Goal: Task Accomplishment & Management: Use online tool/utility

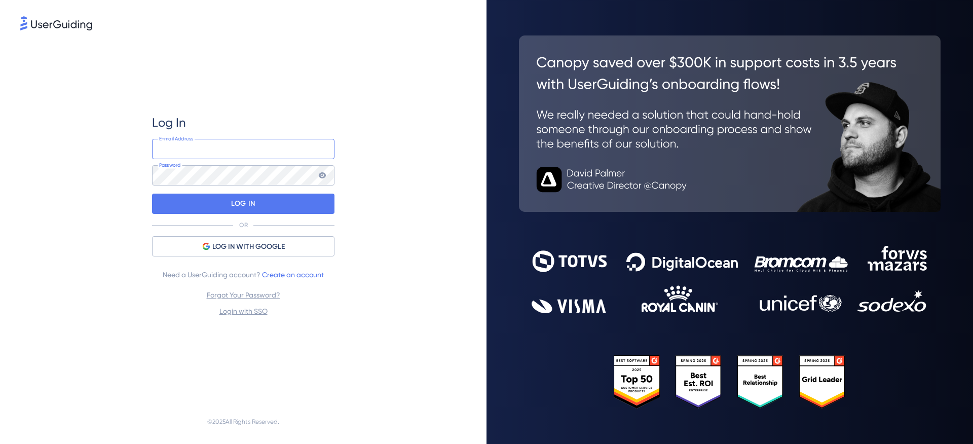
click at [228, 144] on input "email" at bounding box center [243, 149] width 182 height 20
type input "[PERSON_NAME][EMAIL_ADDRESS][PERSON_NAME][DOMAIN_NAME]"
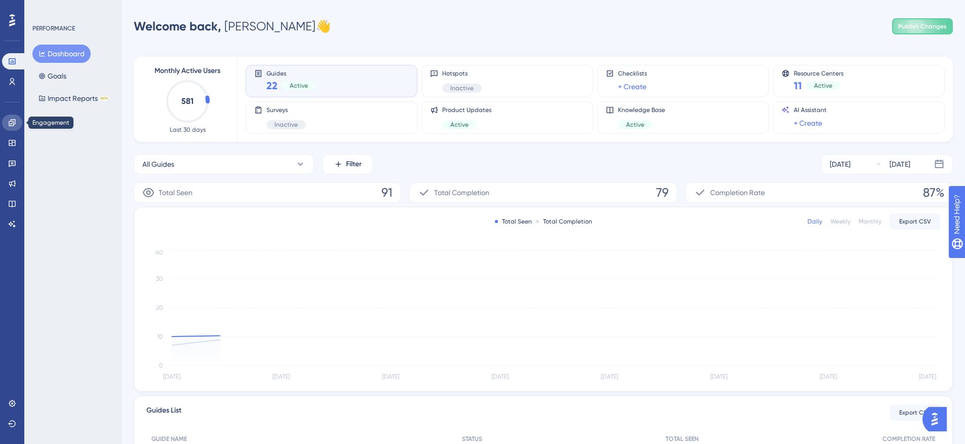
click at [13, 123] on icon at bounding box center [12, 123] width 8 height 8
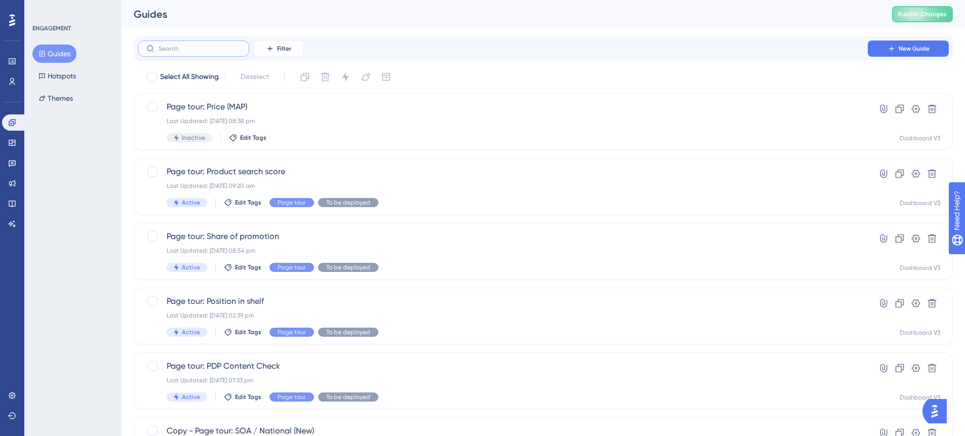
click at [193, 48] on input "text" at bounding box center [200, 48] width 82 height 7
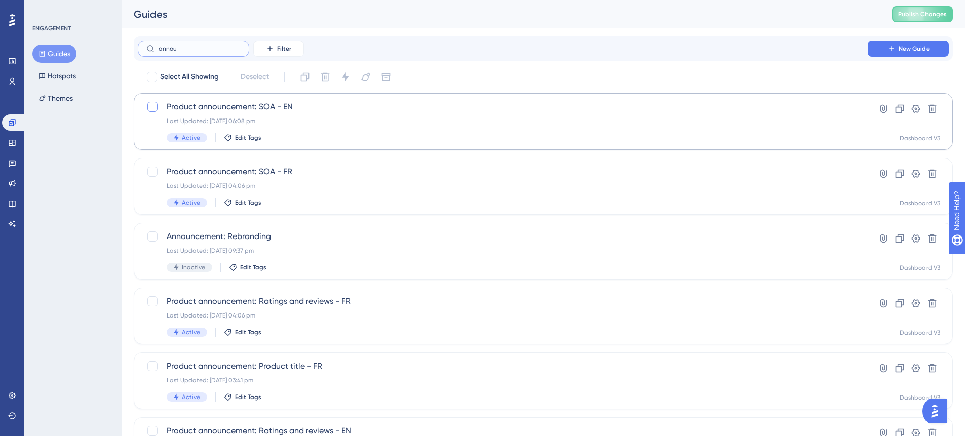
type input "annou"
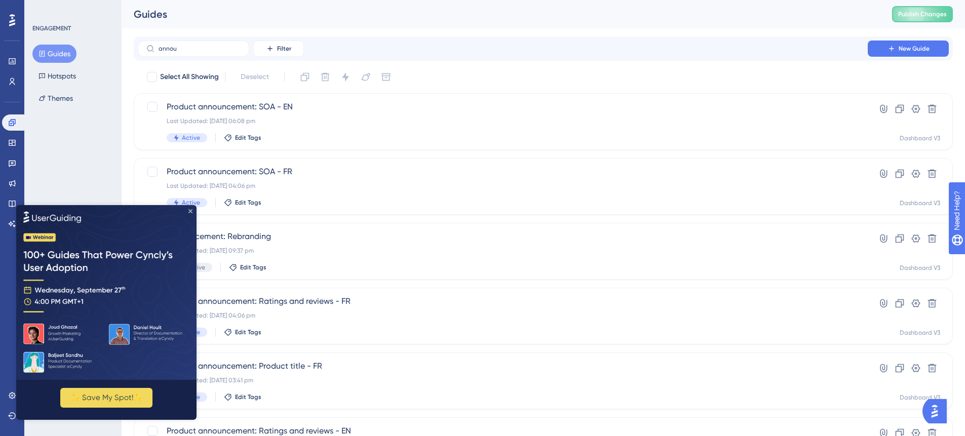
drag, startPoint x: 190, startPoint y: 209, endPoint x: 205, endPoint y: 412, distance: 202.8
click at [190, 209] on icon "Close Preview" at bounding box center [191, 211] width 4 height 4
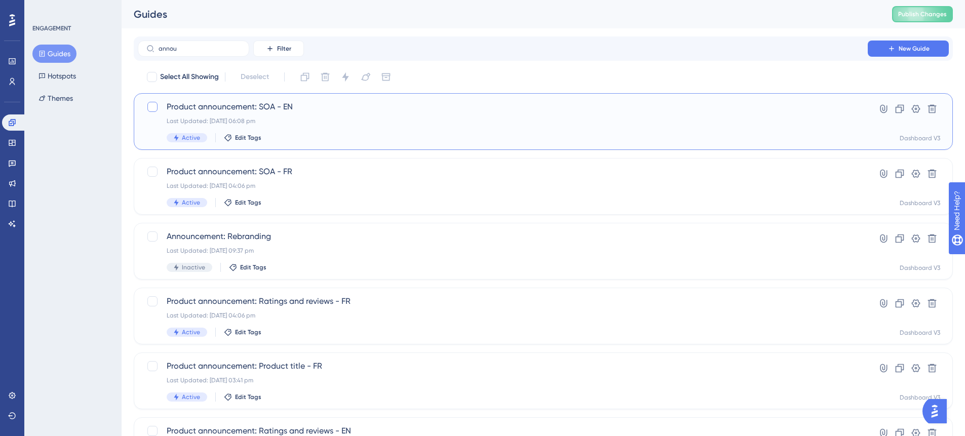
click at [155, 108] on div at bounding box center [152, 107] width 10 height 10
checkbox input "true"
click at [151, 169] on div at bounding box center [152, 172] width 10 height 10
checkbox input "true"
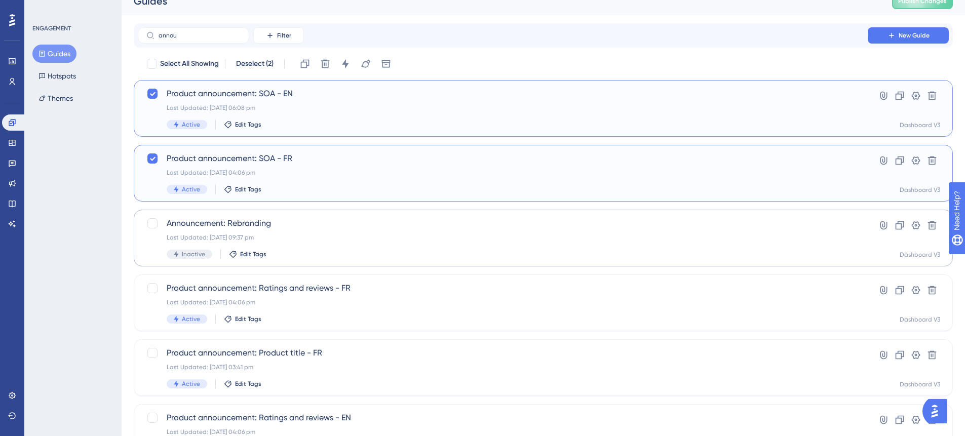
scroll to position [26, 0]
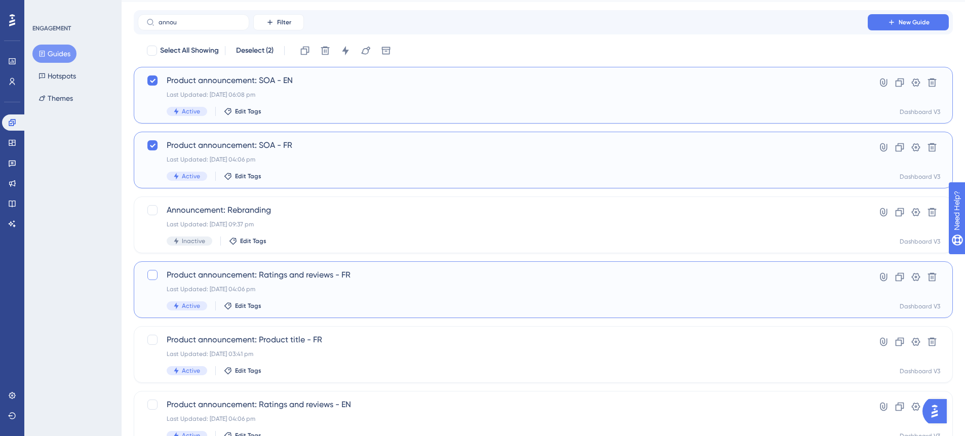
click at [155, 276] on div at bounding box center [152, 275] width 10 height 10
checkbox input "true"
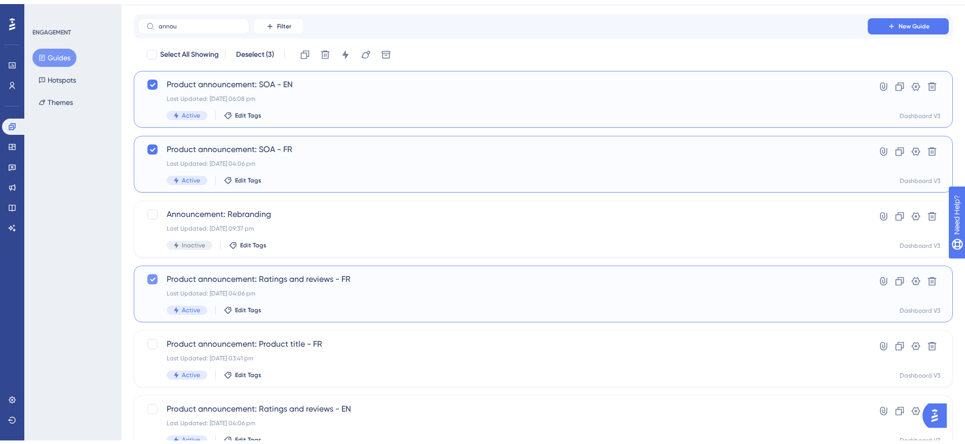
scroll to position [93, 0]
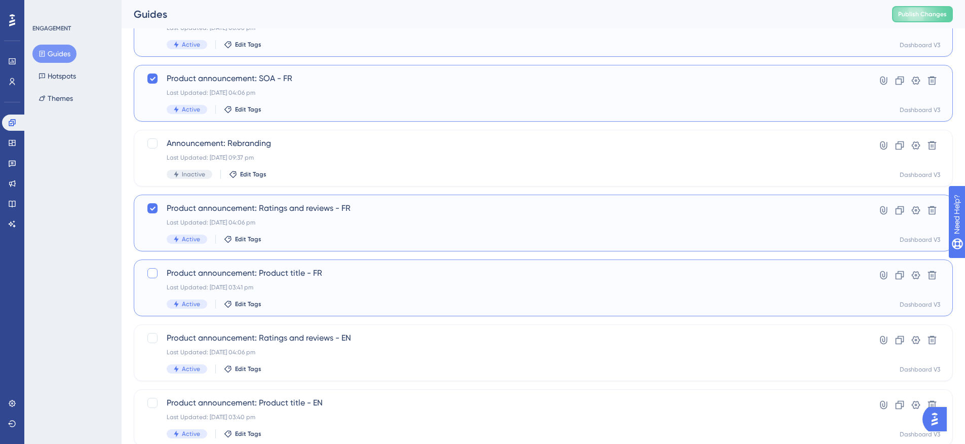
click at [154, 274] on div at bounding box center [152, 273] width 10 height 10
checkbox input "true"
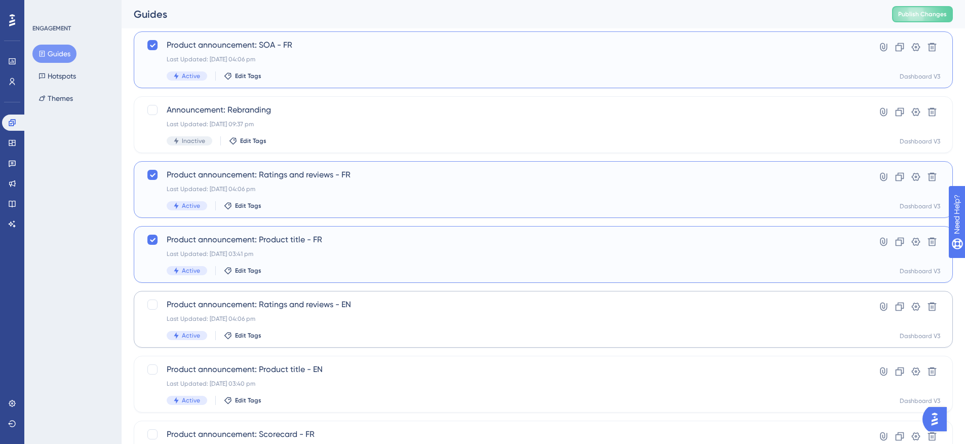
scroll to position [162, 0]
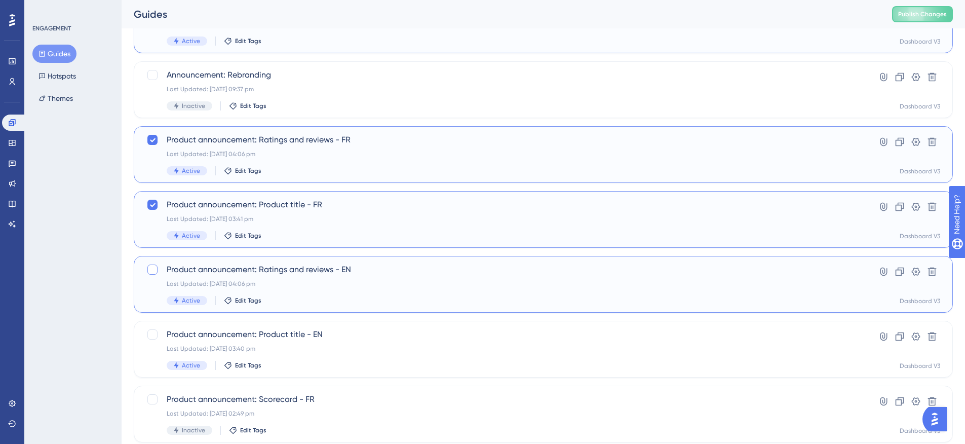
click at [157, 272] on div at bounding box center [152, 270] width 10 height 10
checkbox input "true"
click at [153, 333] on div at bounding box center [152, 334] width 10 height 10
checkbox input "true"
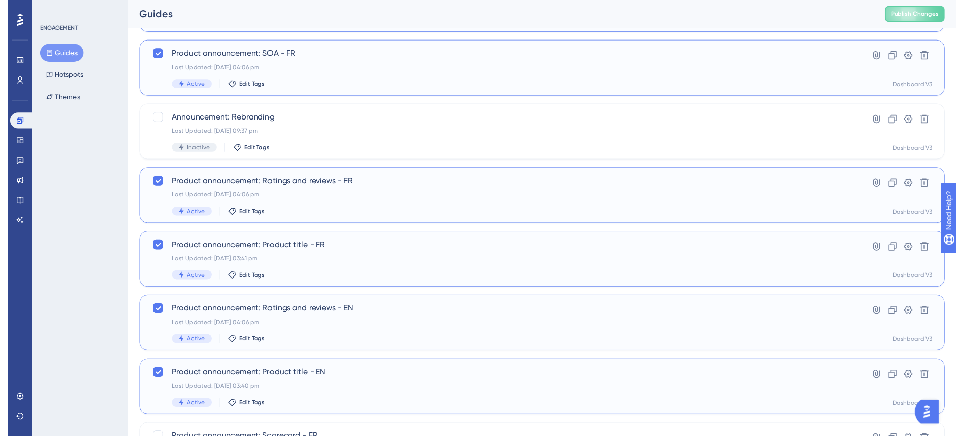
scroll to position [0, 0]
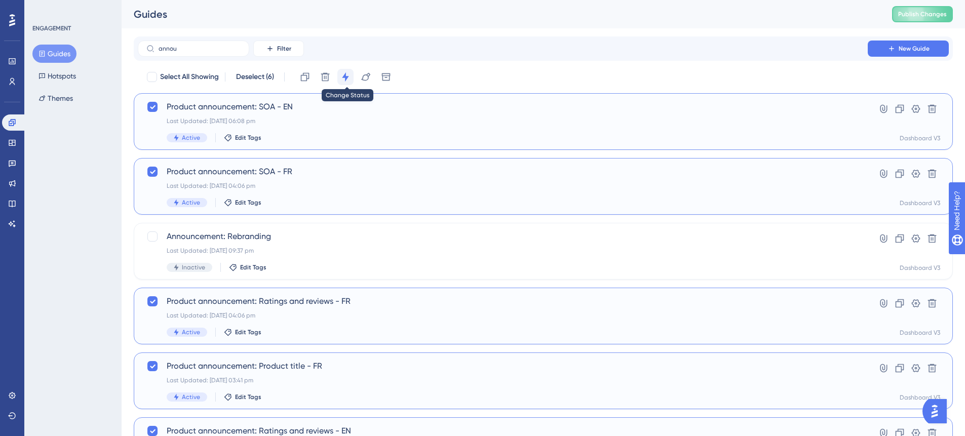
click at [341, 76] on icon at bounding box center [346, 77] width 10 height 10
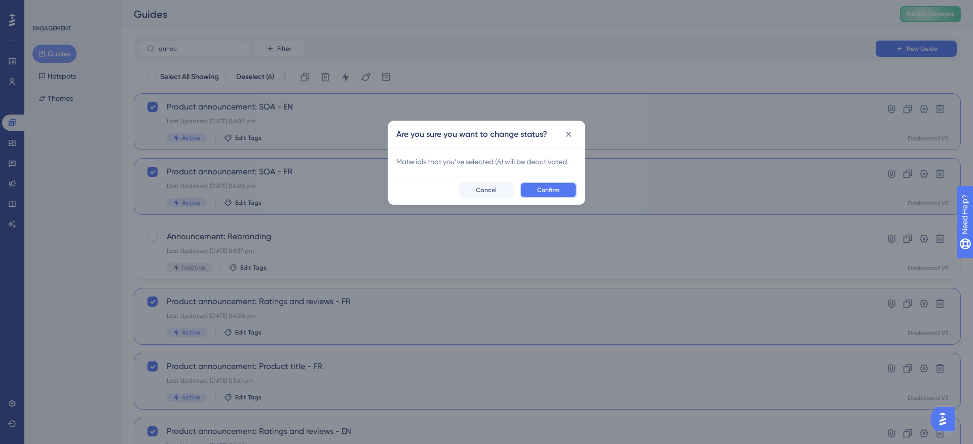
click at [562, 193] on button "Confirm" at bounding box center [548, 190] width 57 height 16
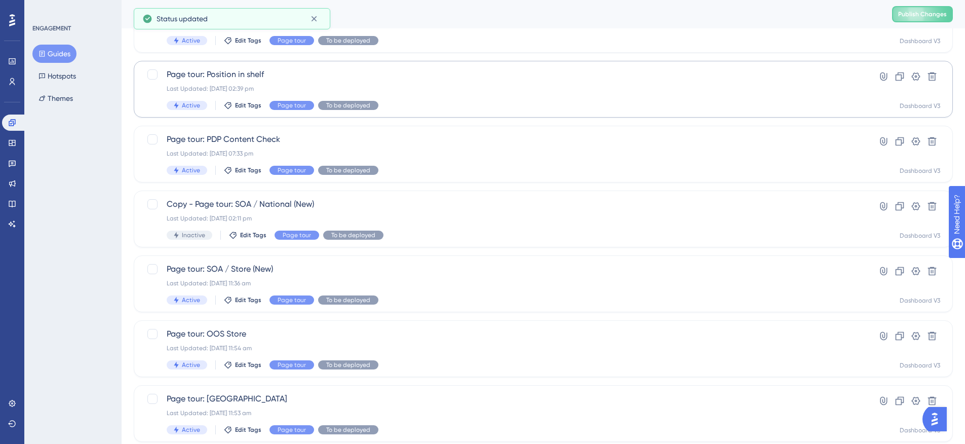
scroll to position [343, 0]
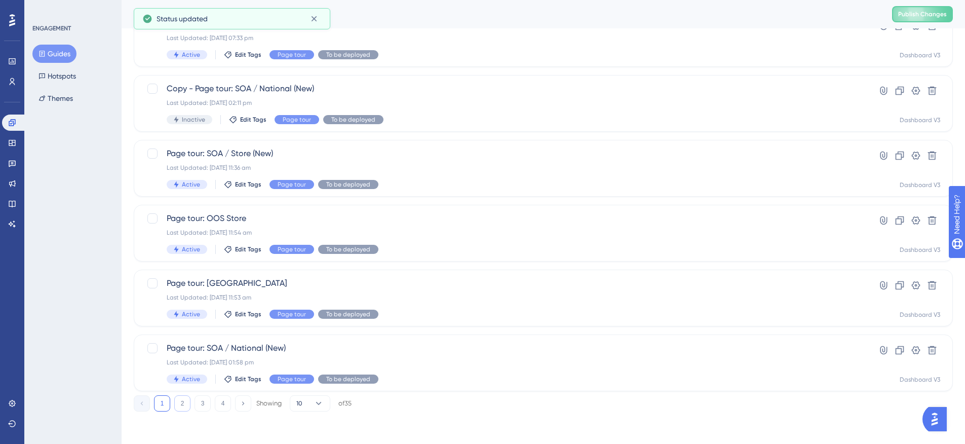
click at [180, 404] on button "2" at bounding box center [182, 403] width 16 height 16
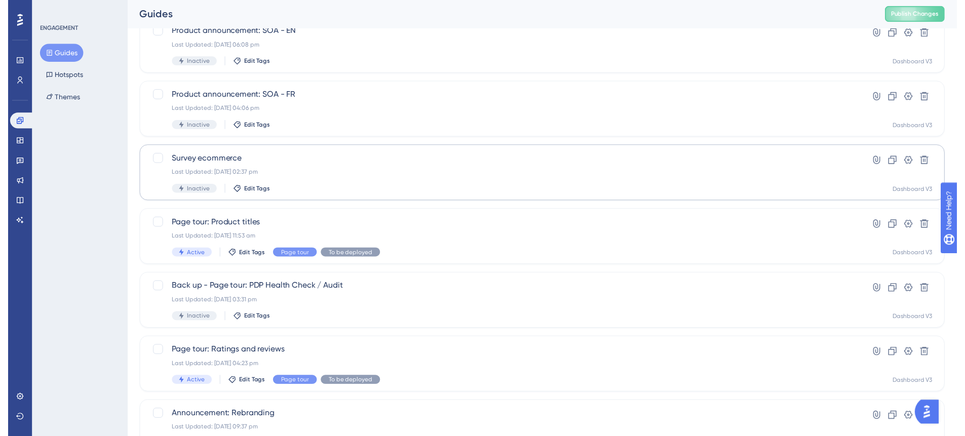
scroll to position [0, 0]
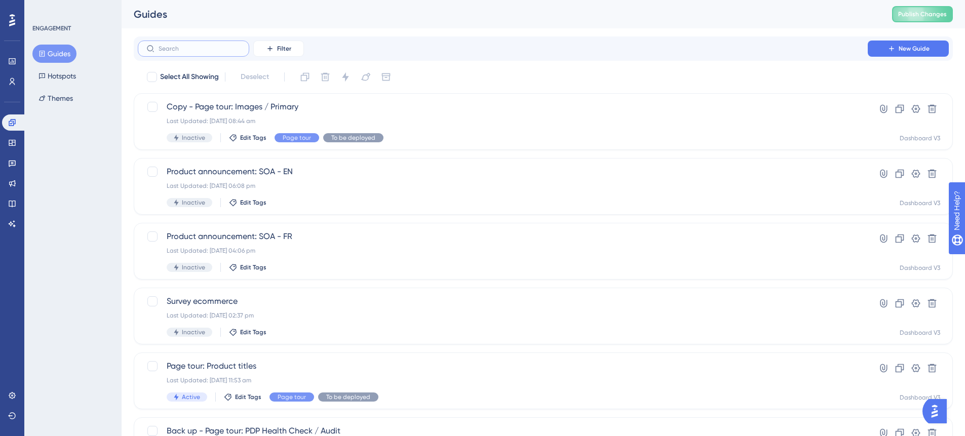
click at [191, 50] on input "text" at bounding box center [200, 48] width 82 height 7
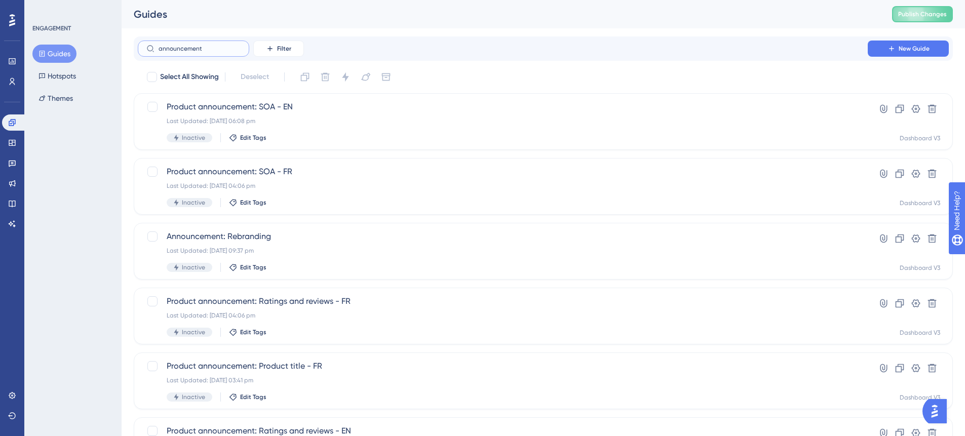
type input "announcement"
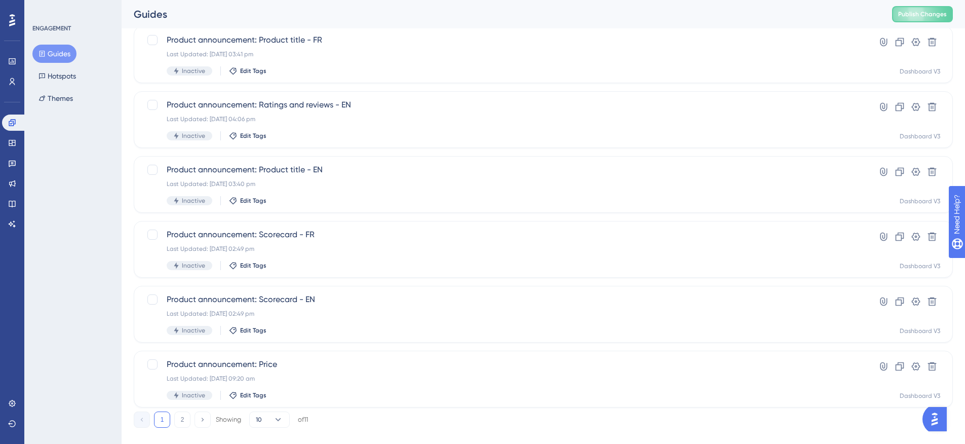
scroll to position [343, 0]
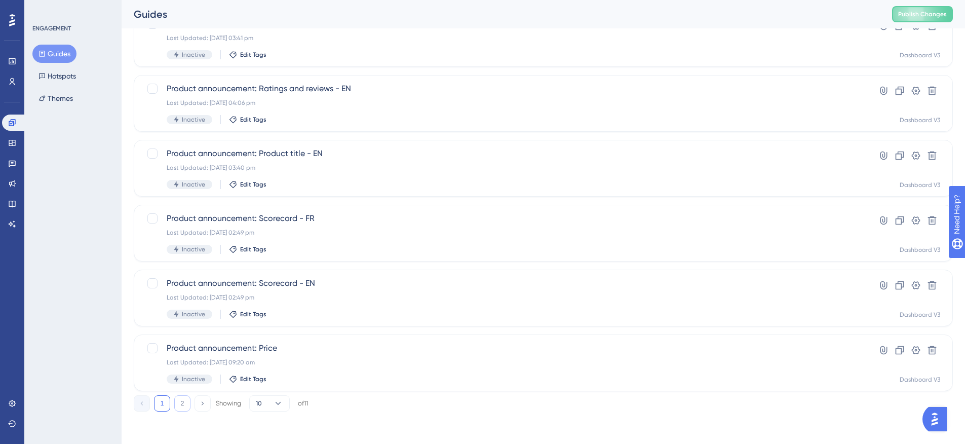
click at [185, 400] on button "2" at bounding box center [182, 403] width 16 height 16
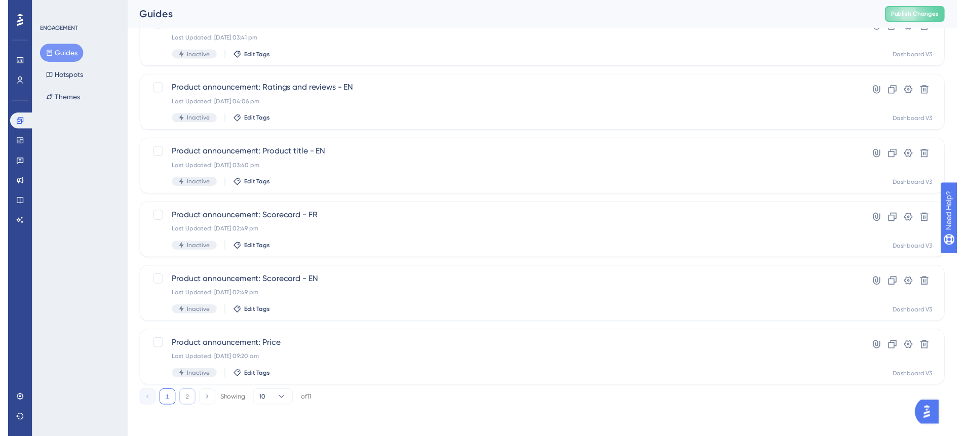
scroll to position [0, 0]
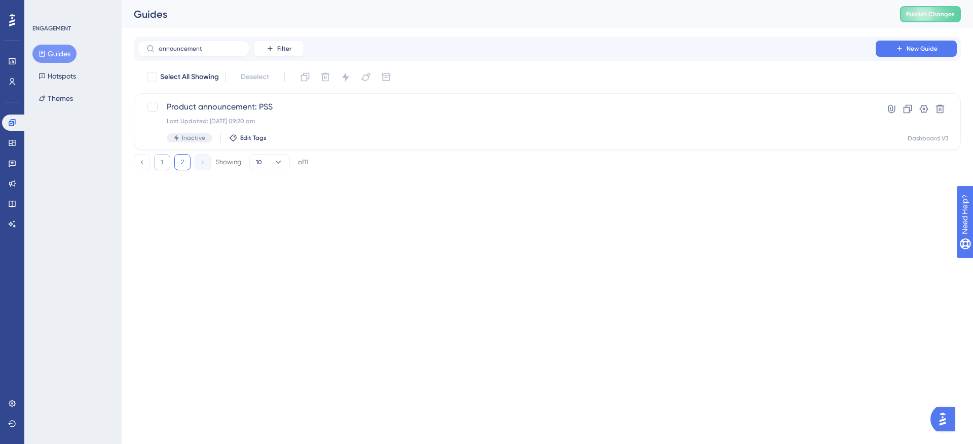
click at [164, 161] on button "1" at bounding box center [162, 162] width 16 height 16
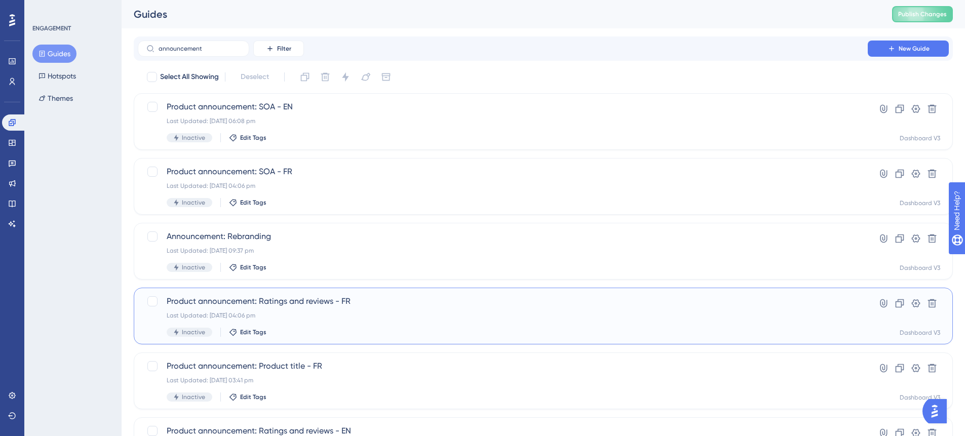
click at [229, 305] on span "Product announcement: Ratings and reviews - FR" at bounding box center [503, 301] width 672 height 12
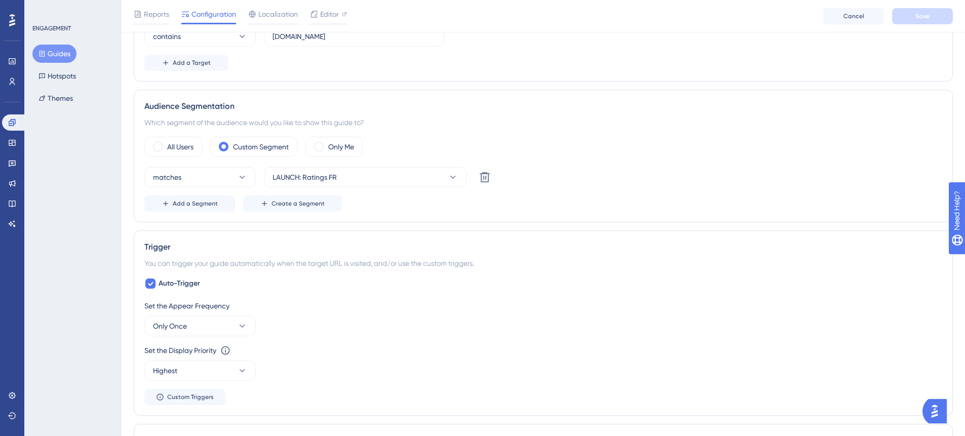
scroll to position [323, 0]
